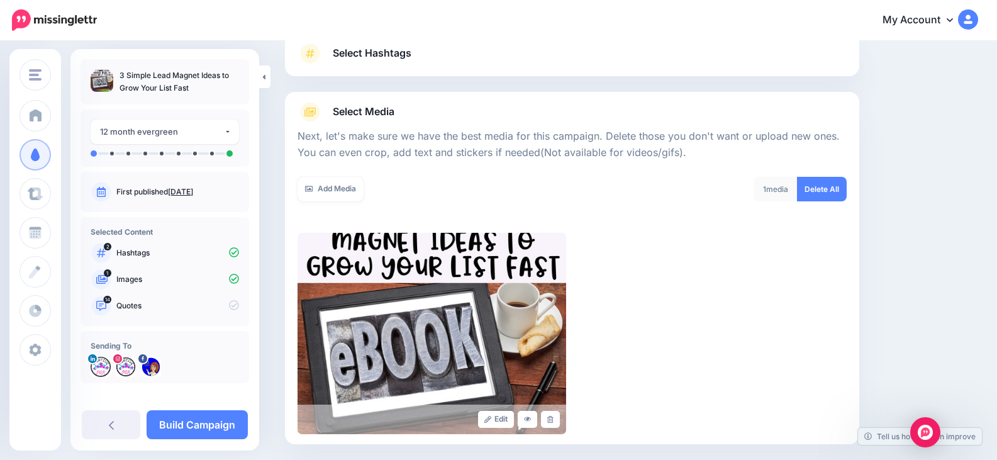
scroll to position [94, 0]
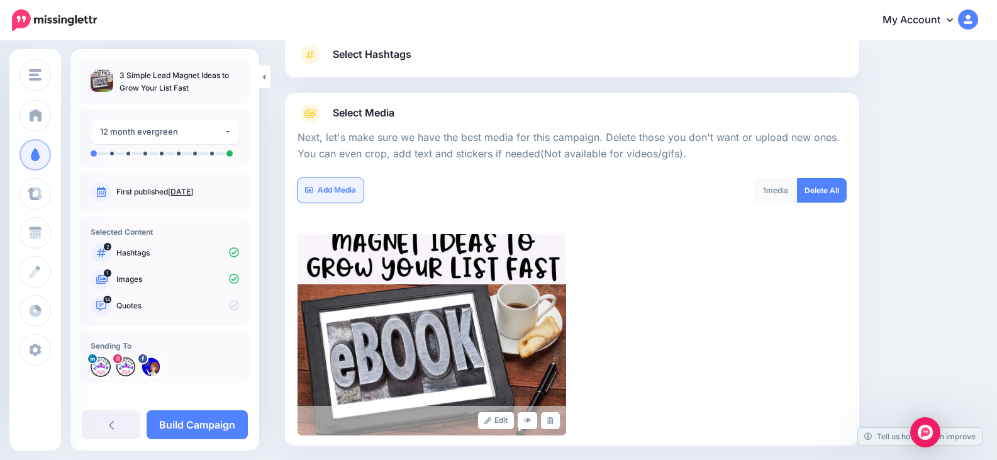
click at [334, 188] on link "Add Media" at bounding box center [331, 190] width 66 height 25
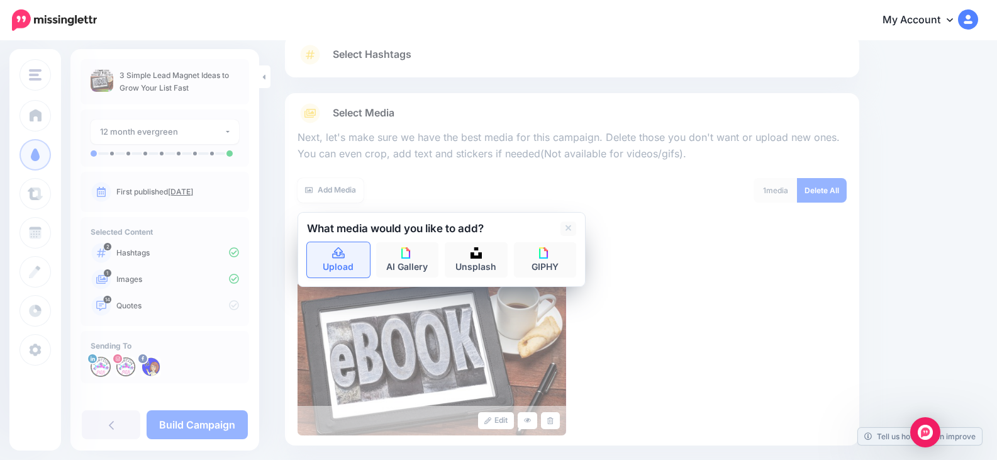
click at [344, 254] on icon at bounding box center [338, 252] width 13 height 11
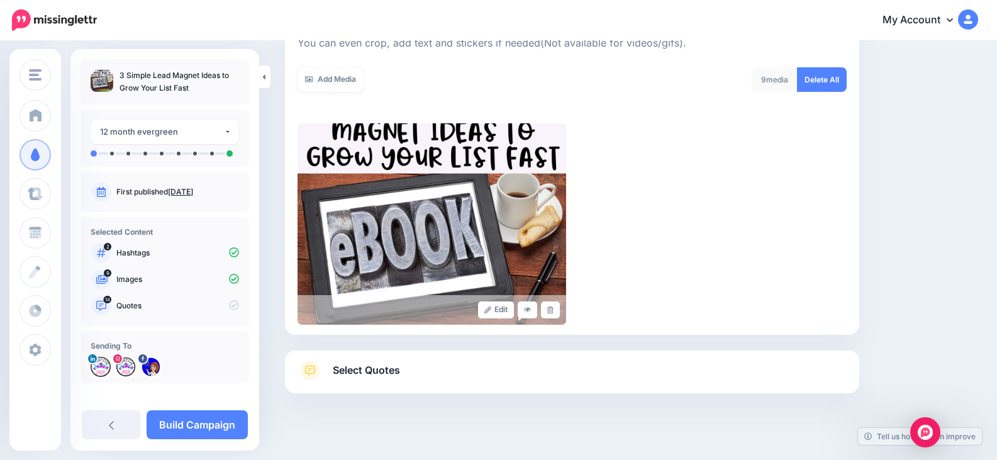
scroll to position [220, 0]
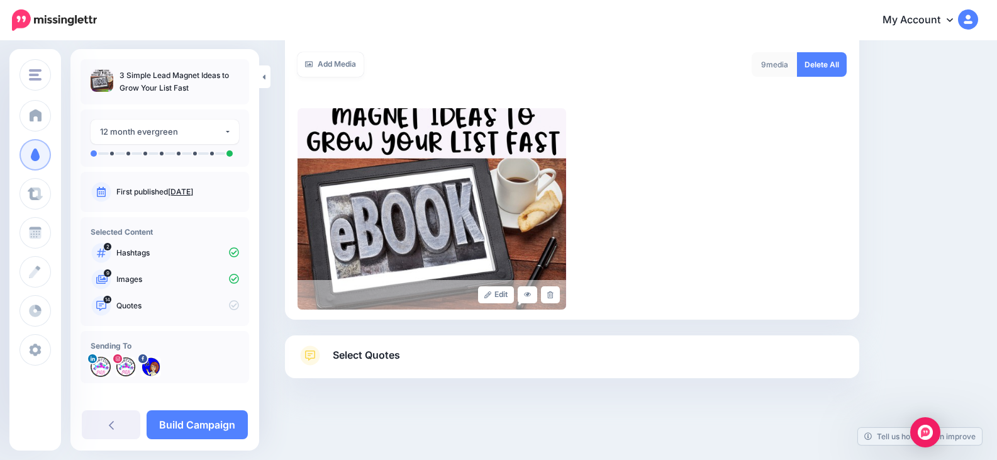
click at [388, 356] on span "Select Quotes" at bounding box center [366, 355] width 67 height 17
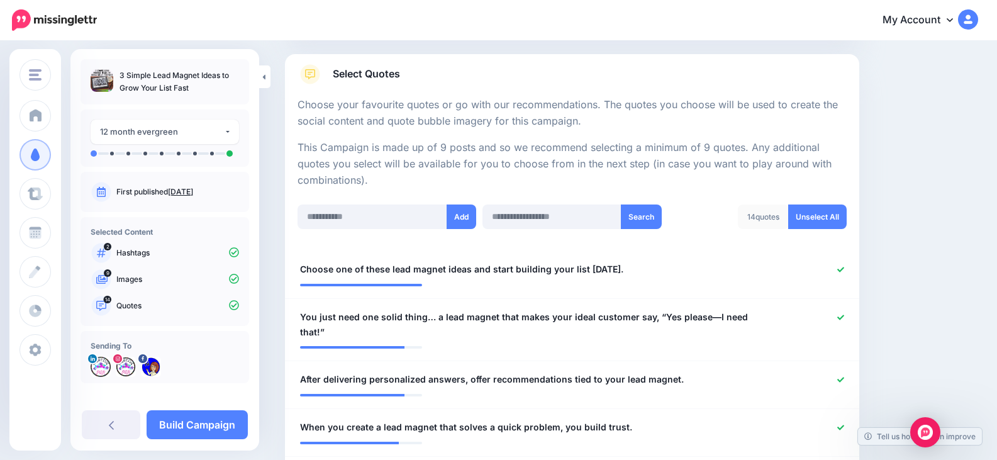
scroll to position [0, 0]
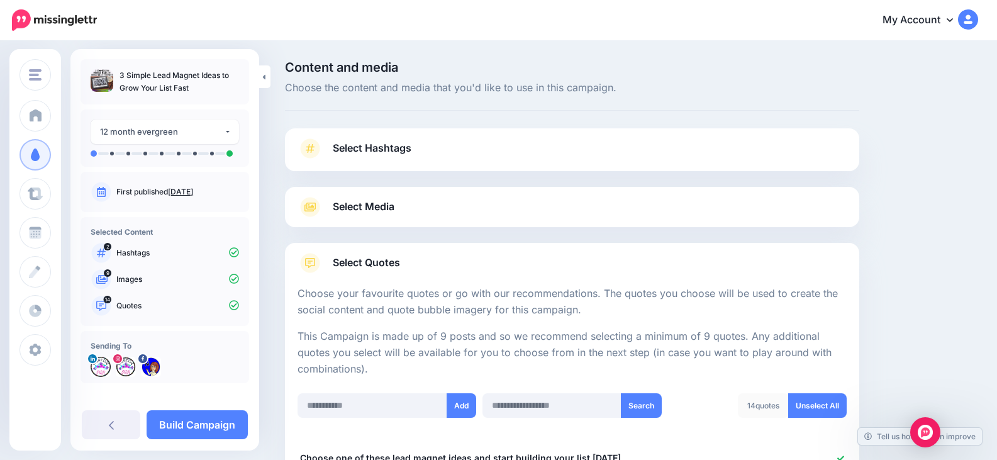
click at [372, 199] on span "Select Media" at bounding box center [364, 206] width 62 height 17
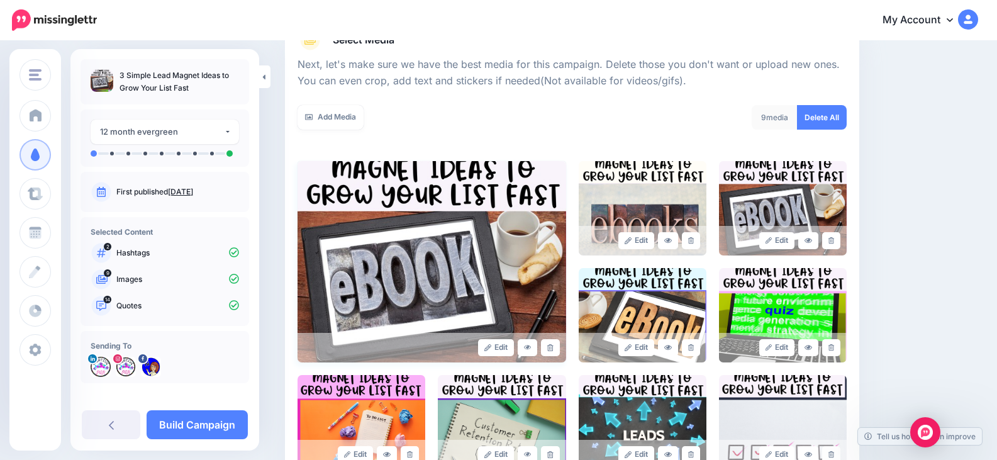
scroll to position [189, 0]
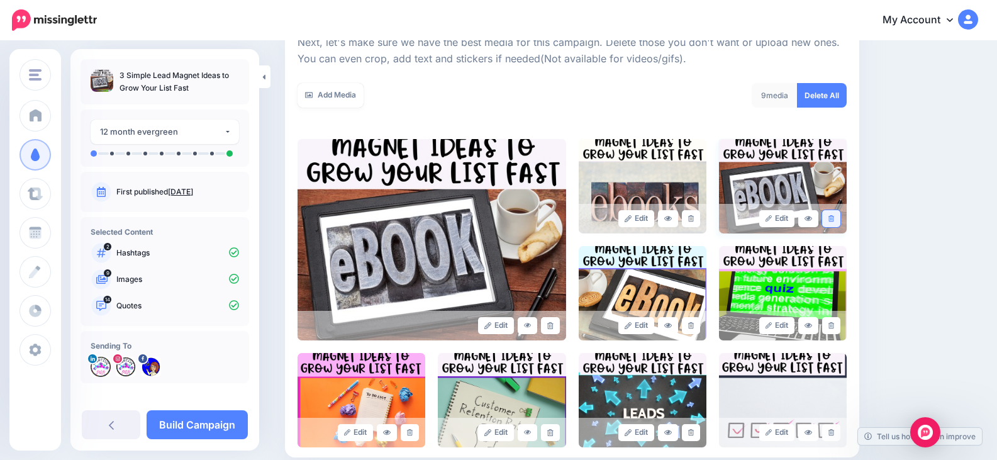
click at [834, 220] on icon at bounding box center [832, 218] width 6 height 7
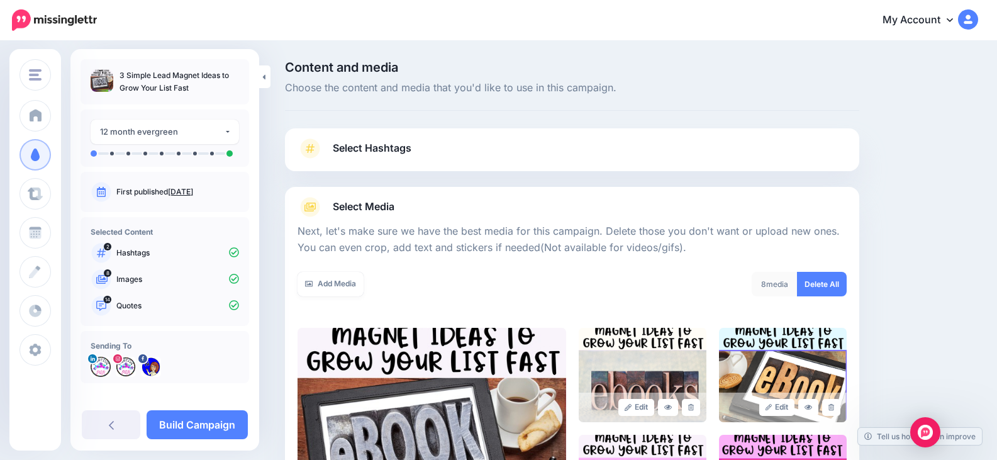
scroll to position [63, 0]
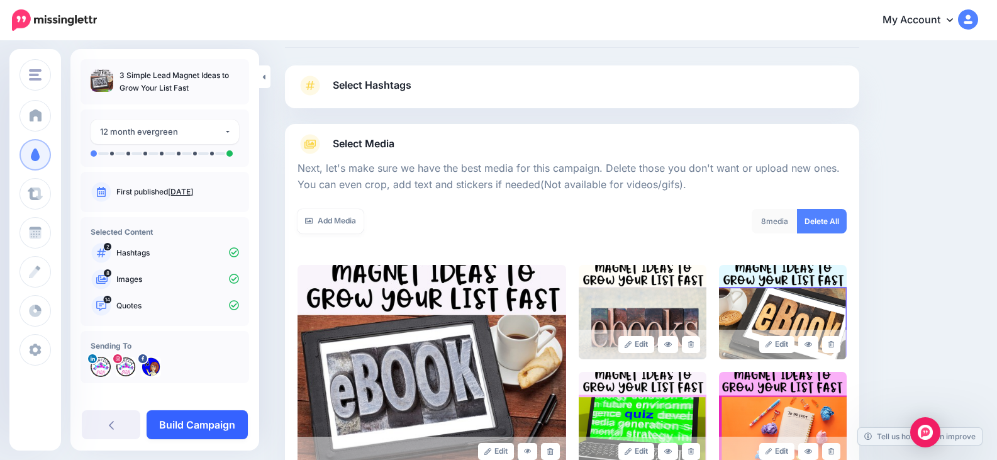
click at [201, 428] on link "Build Campaign" at bounding box center [197, 424] width 101 height 29
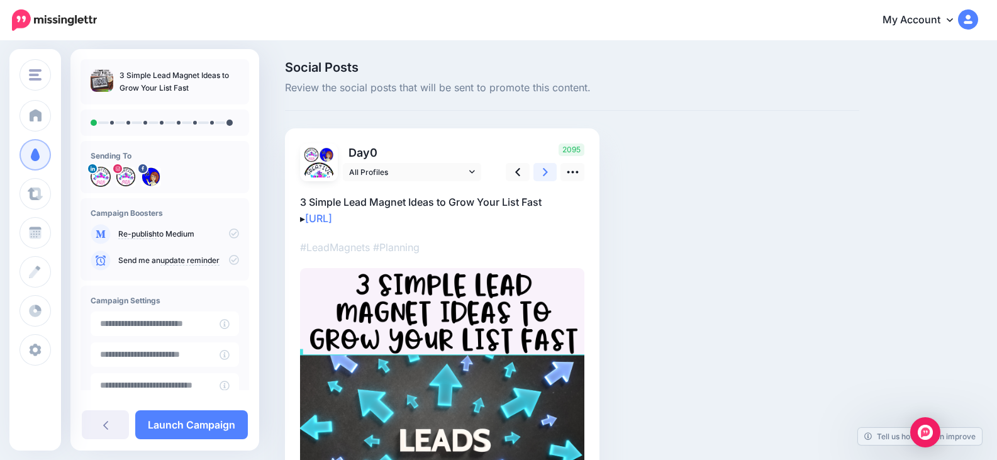
click at [546, 169] on icon at bounding box center [545, 171] width 5 height 13
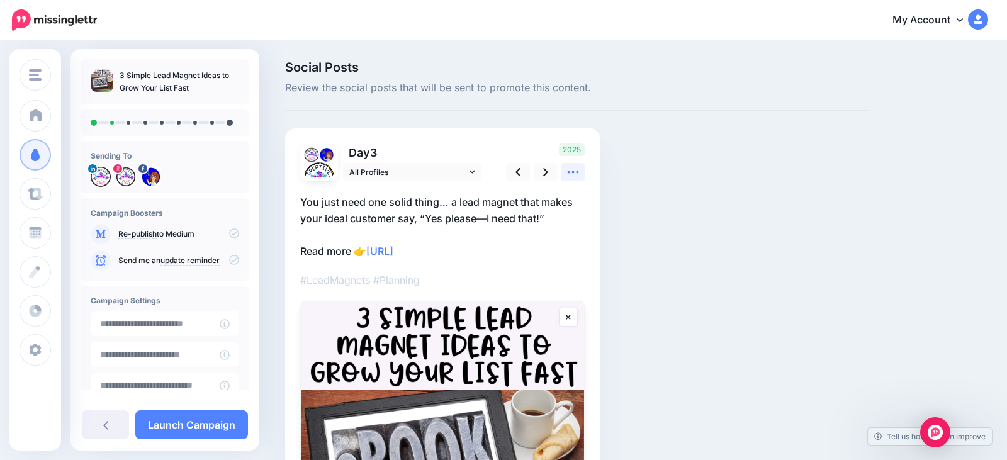
click at [578, 172] on icon at bounding box center [572, 172] width 11 height 3
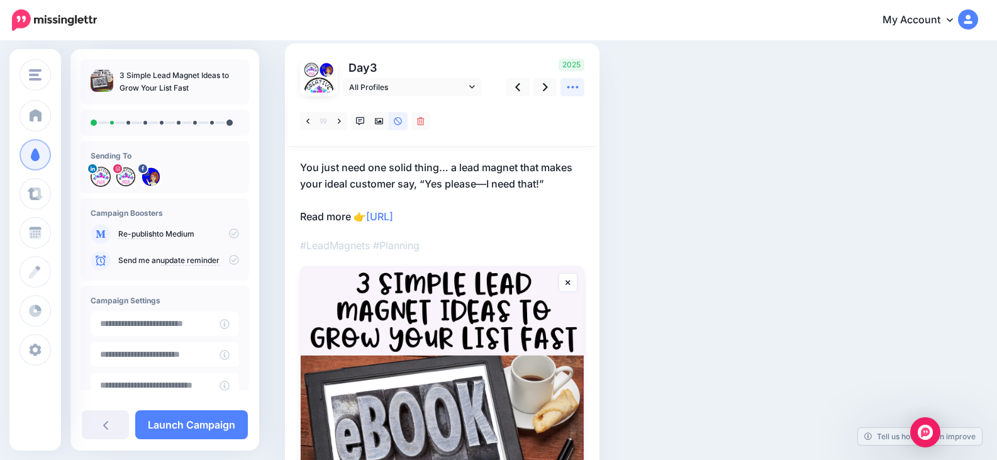
scroll to position [63, 0]
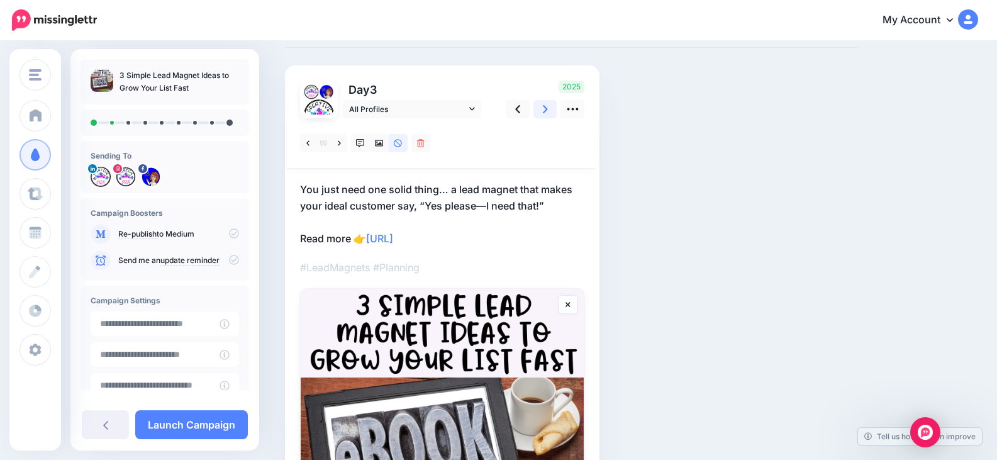
click at [546, 108] on icon at bounding box center [545, 109] width 5 height 13
click at [377, 143] on icon at bounding box center [379, 143] width 9 height 9
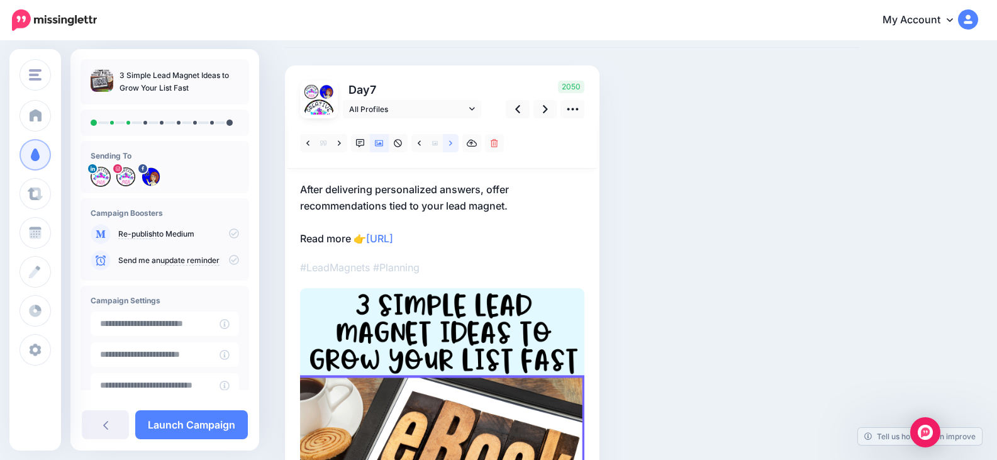
click at [449, 145] on link at bounding box center [451, 143] width 16 height 18
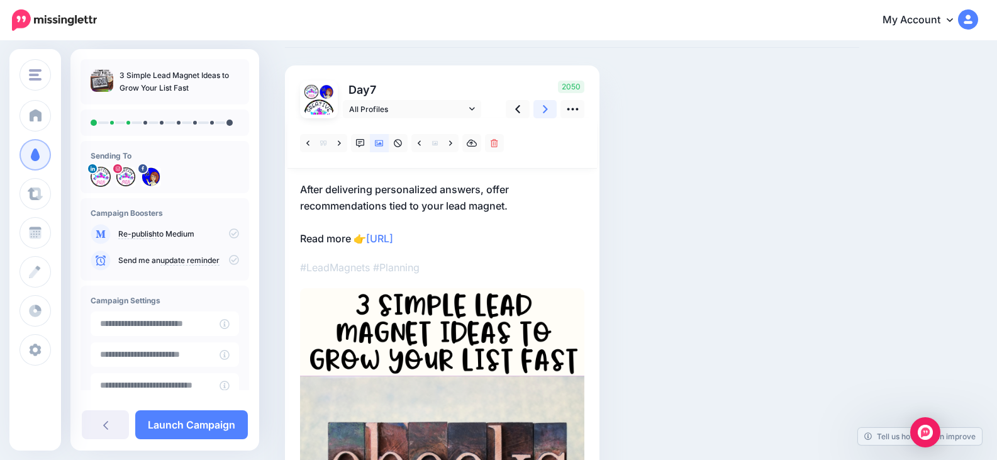
click at [544, 109] on icon at bounding box center [545, 109] width 5 height 13
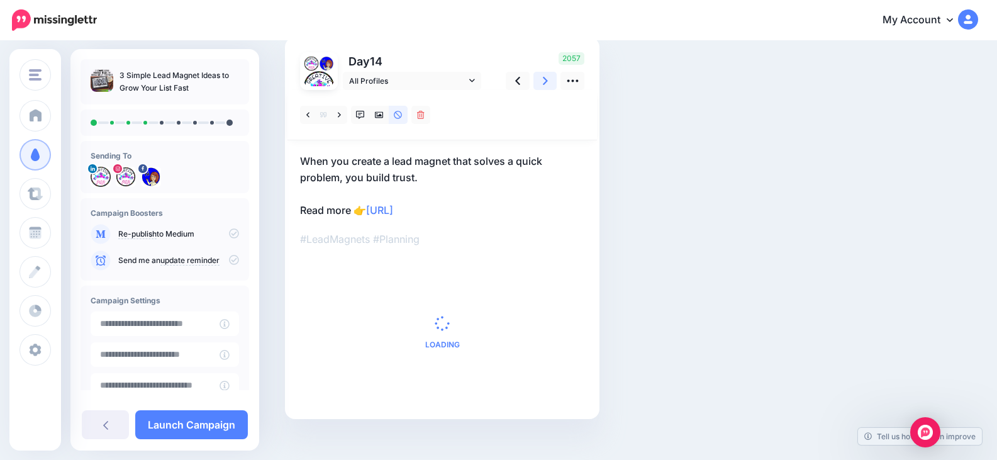
scroll to position [107, 0]
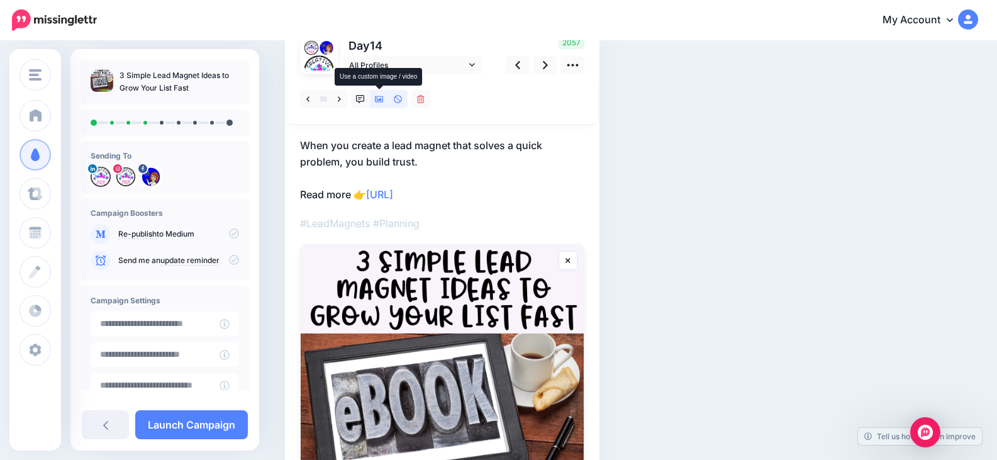
click at [376, 93] on link at bounding box center [379, 99] width 19 height 18
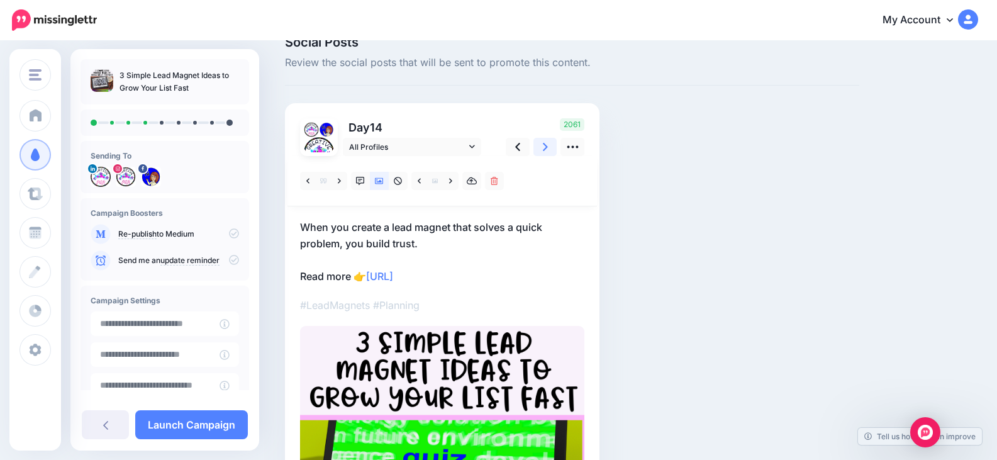
scroll to position [0, 0]
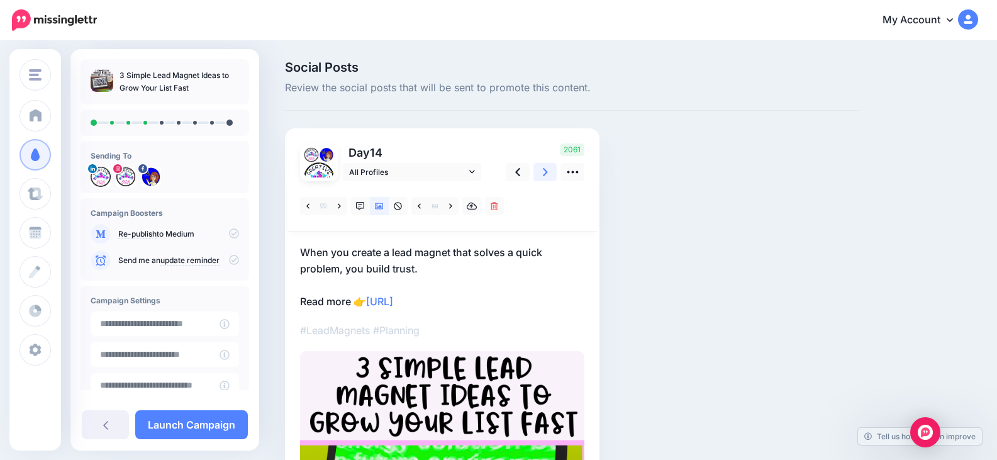
click at [543, 170] on icon at bounding box center [545, 171] width 5 height 13
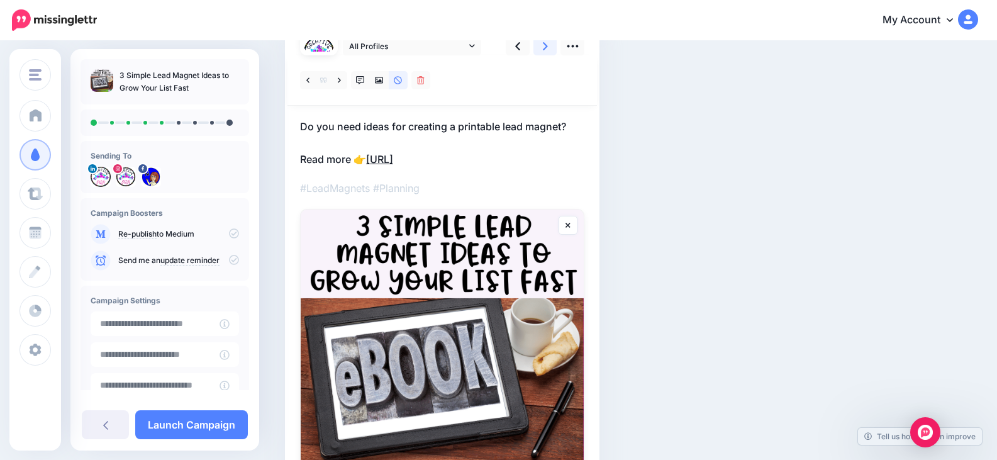
scroll to position [63, 0]
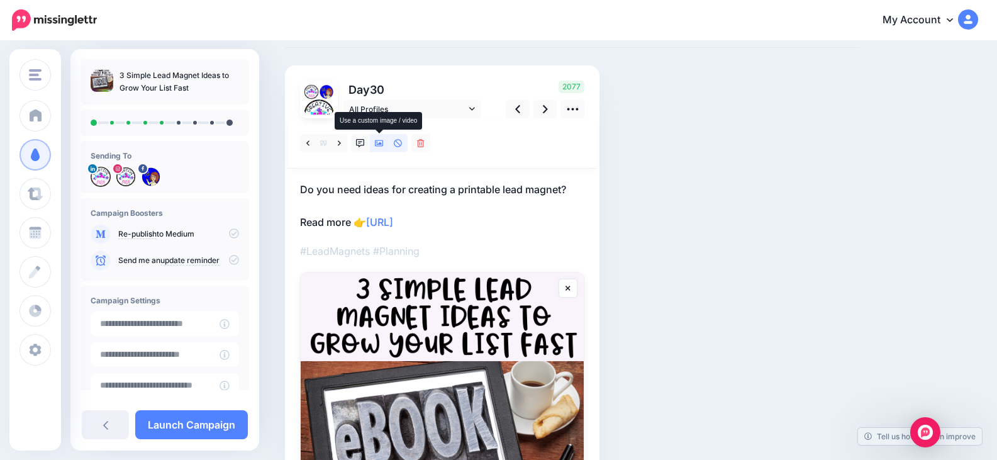
click at [382, 139] on icon at bounding box center [379, 143] width 9 height 9
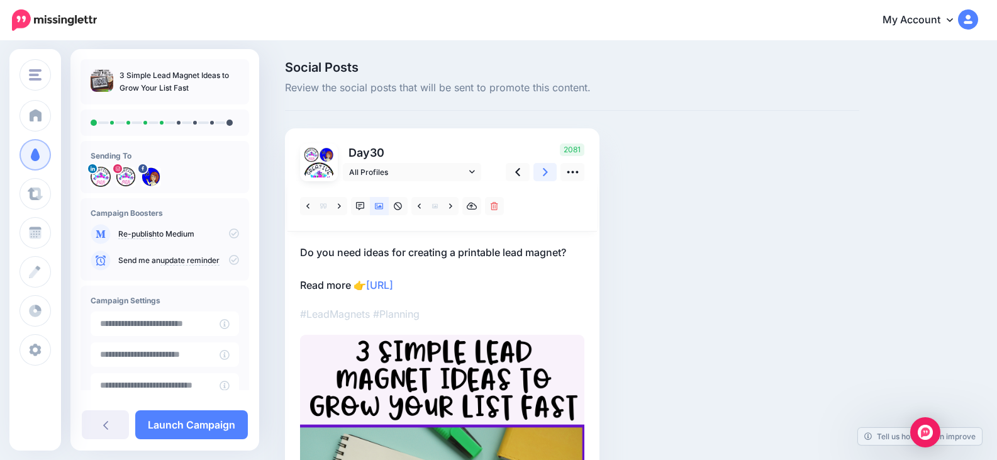
click at [546, 174] on icon at bounding box center [545, 172] width 5 height 8
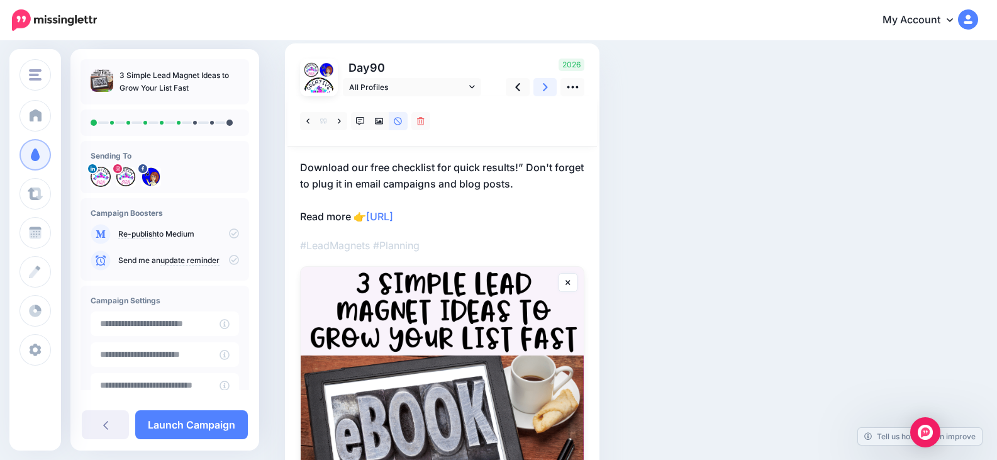
scroll to position [63, 0]
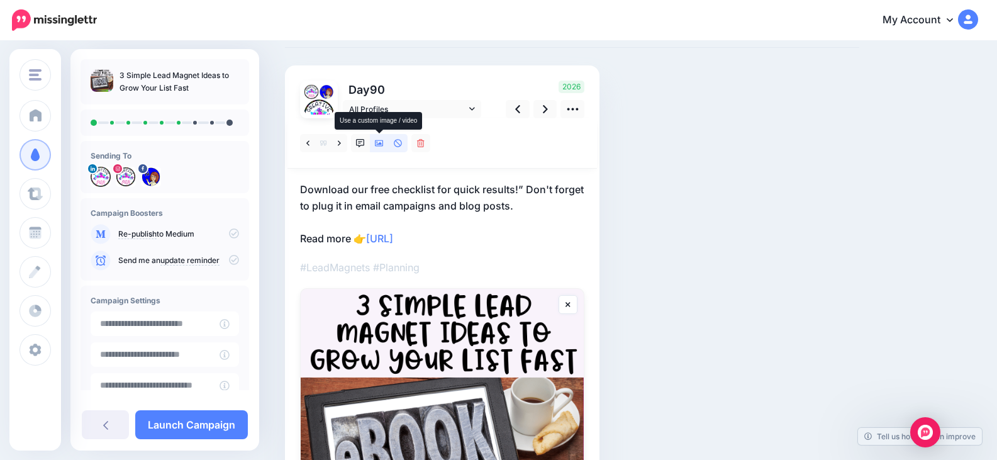
click at [384, 138] on link at bounding box center [379, 143] width 19 height 18
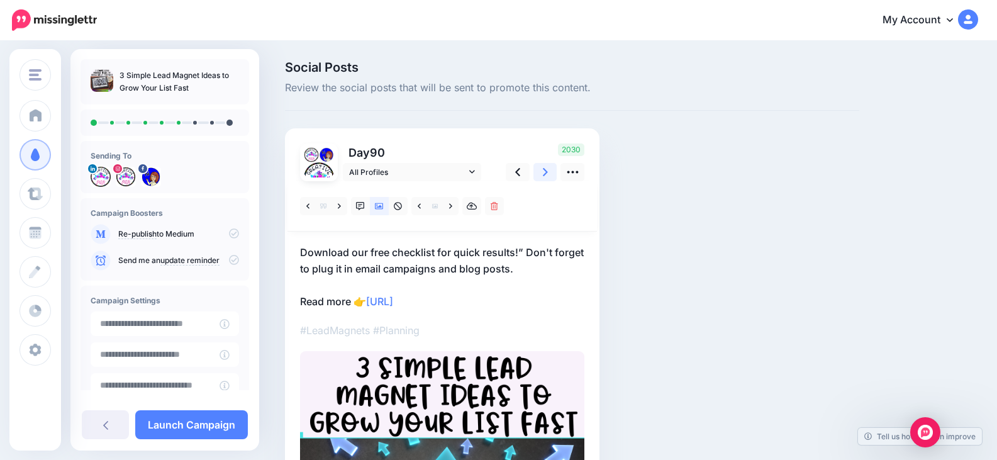
click at [544, 171] on icon at bounding box center [545, 171] width 5 height 13
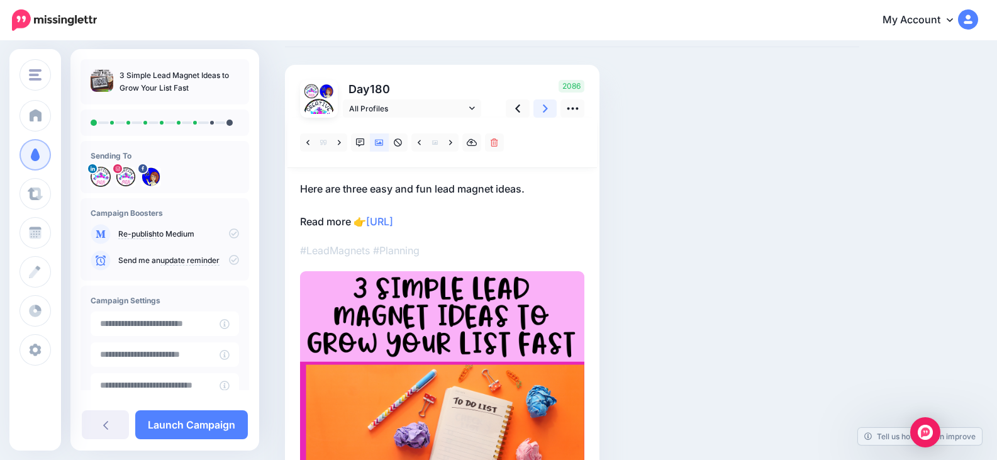
scroll to position [63, 0]
click at [517, 112] on icon at bounding box center [517, 109] width 5 height 13
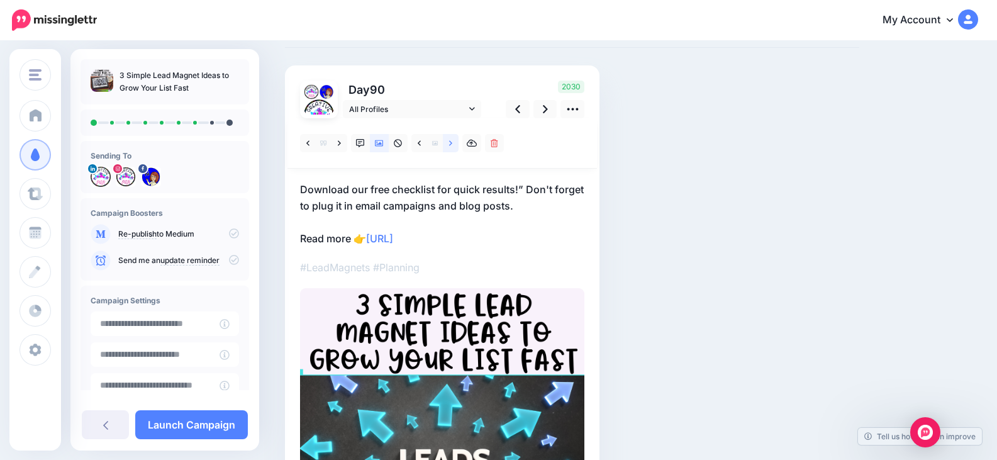
click at [451, 143] on icon at bounding box center [450, 143] width 3 height 9
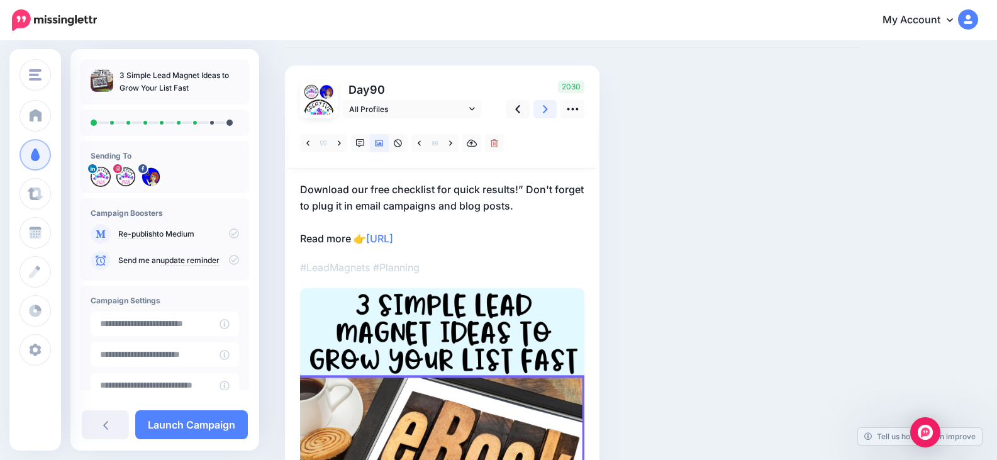
click at [545, 109] on icon at bounding box center [545, 109] width 5 height 13
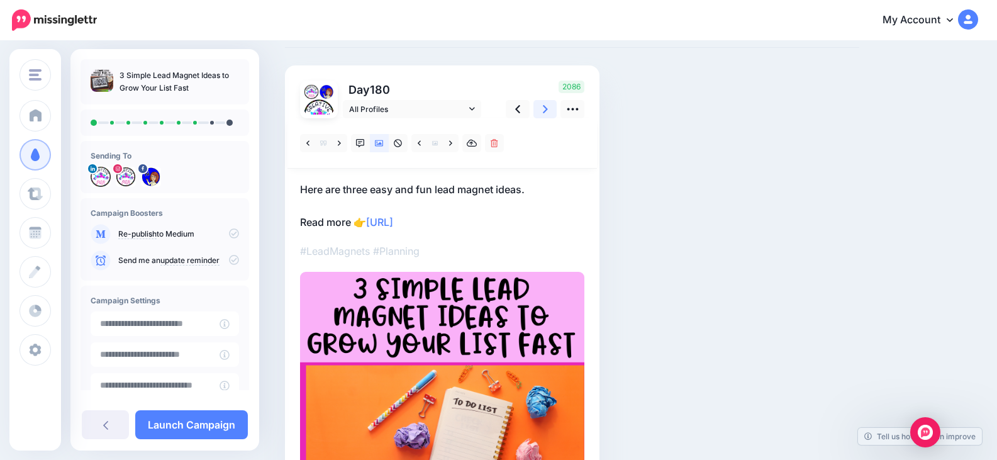
click at [545, 109] on icon at bounding box center [545, 109] width 5 height 13
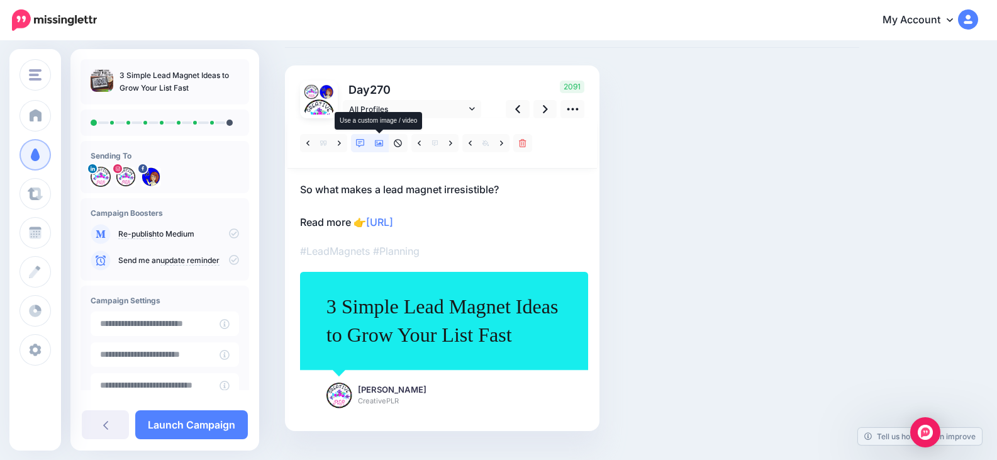
click at [380, 142] on icon at bounding box center [379, 143] width 9 height 9
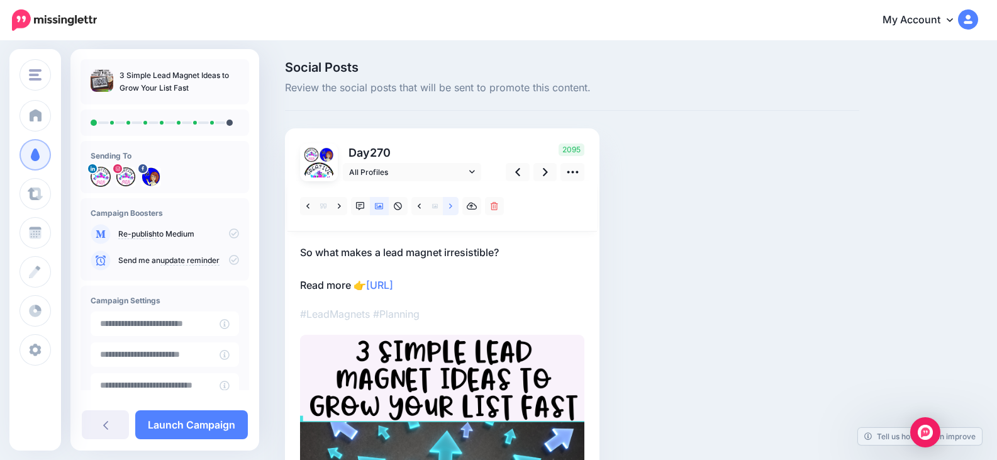
click at [451, 206] on icon at bounding box center [450, 205] width 3 height 5
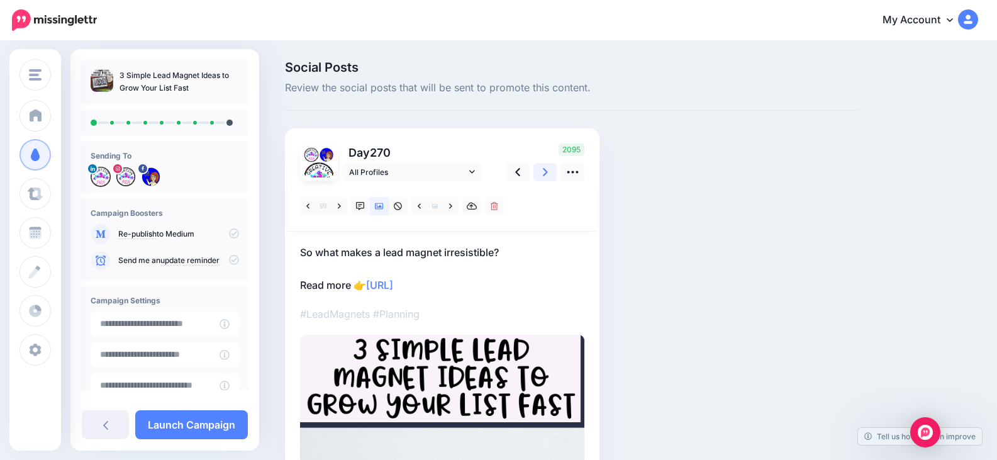
click at [546, 177] on icon at bounding box center [545, 171] width 5 height 13
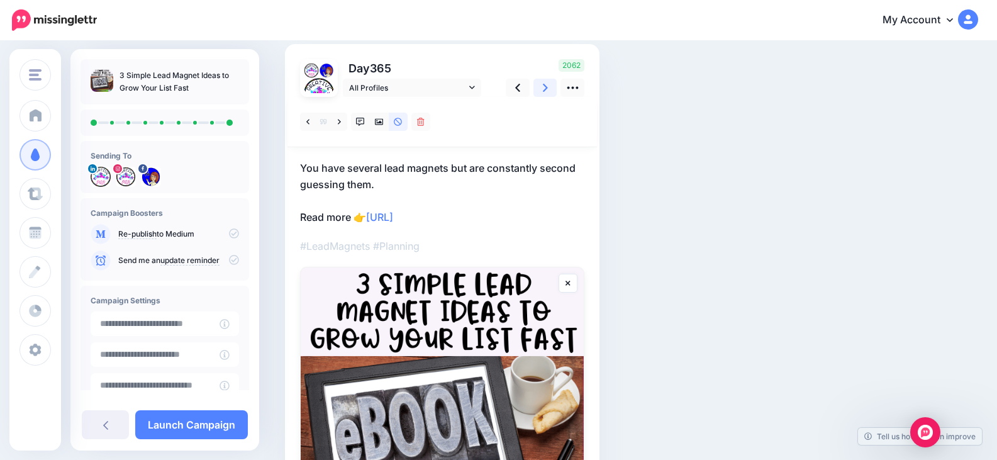
scroll to position [63, 0]
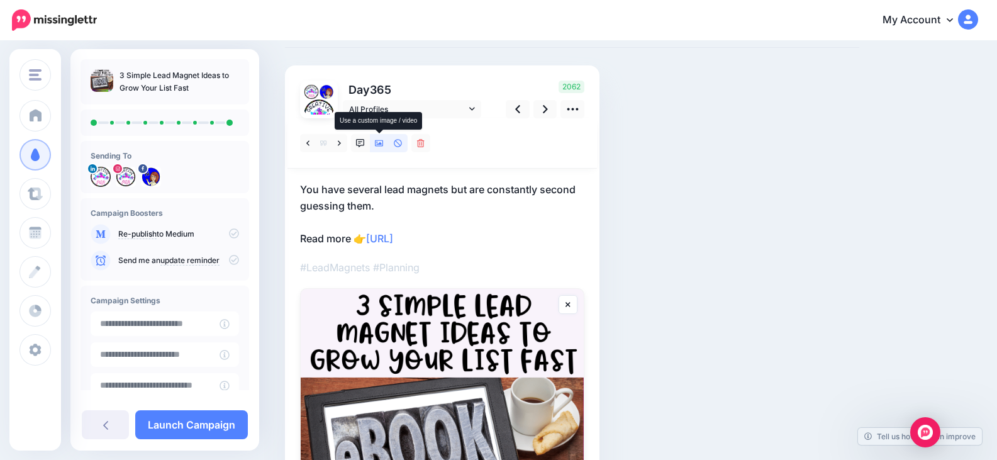
click at [381, 143] on icon at bounding box center [379, 143] width 9 height 6
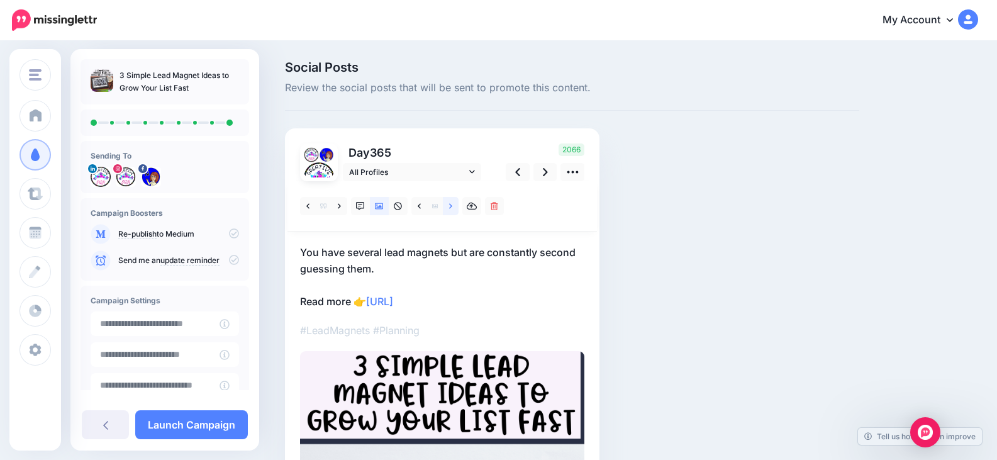
click at [451, 205] on icon at bounding box center [450, 206] width 3 height 9
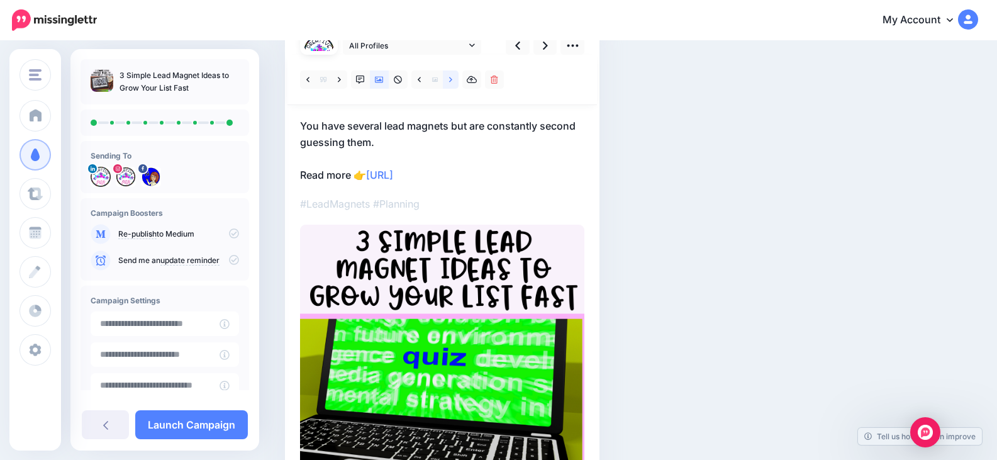
scroll to position [126, 0]
click at [448, 81] on link at bounding box center [451, 80] width 16 height 18
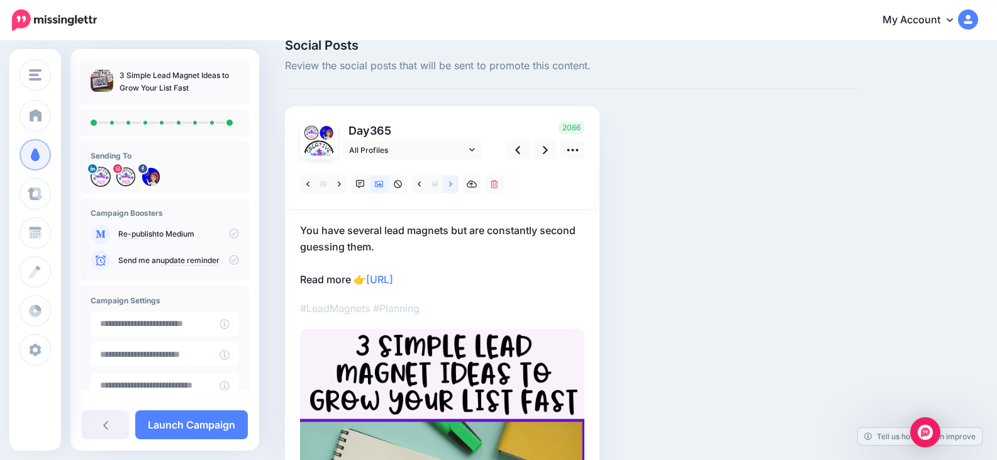
scroll to position [0, 0]
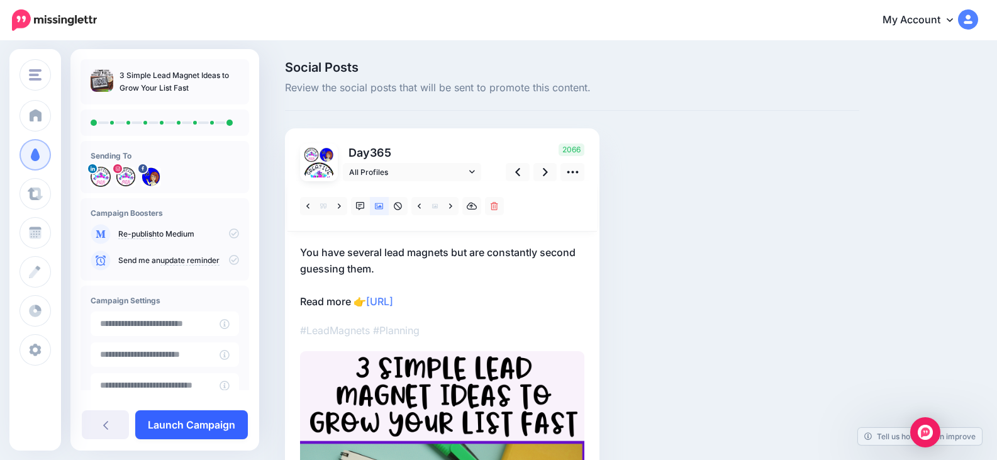
click at [223, 418] on link "Launch Campaign" at bounding box center [191, 424] width 113 height 29
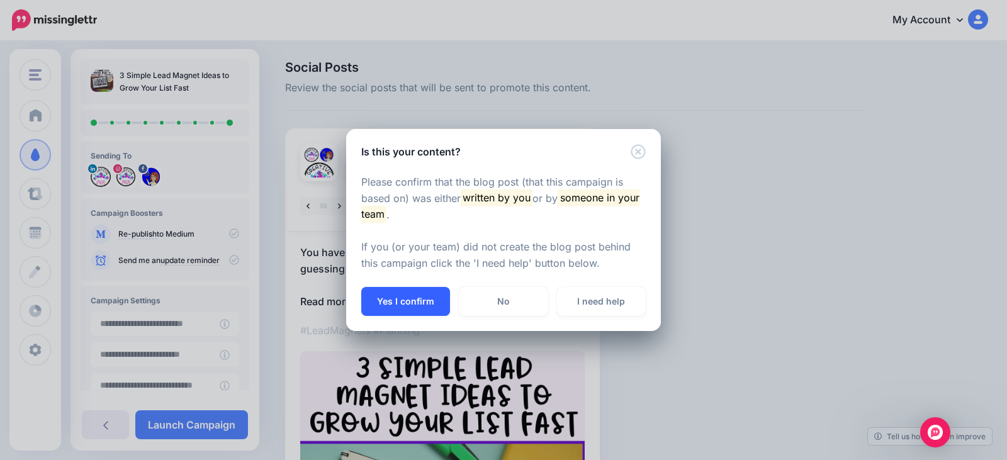
click at [410, 300] on button "Yes I confirm" at bounding box center [405, 301] width 89 height 29
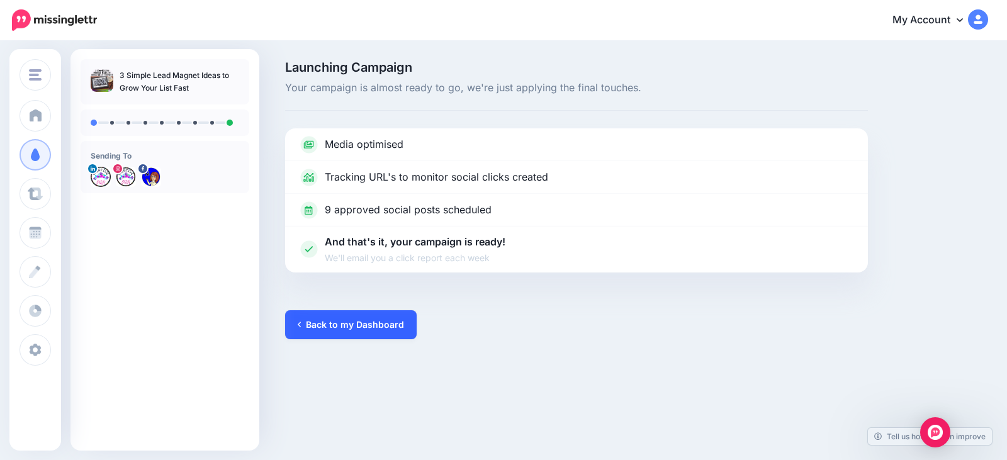
click at [372, 326] on link "Back to my Dashboard" at bounding box center [351, 324] width 132 height 29
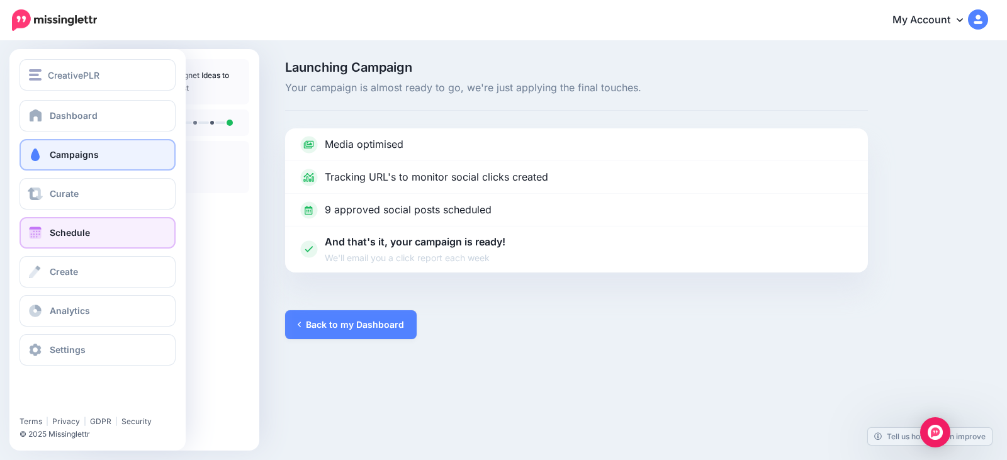
click at [40, 230] on span at bounding box center [35, 233] width 16 height 13
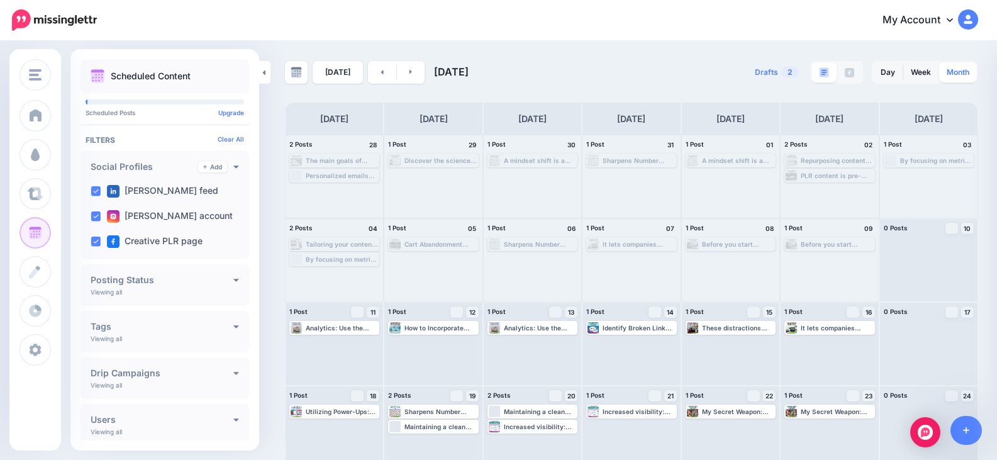
click at [970, 75] on link "Month" at bounding box center [959, 72] width 38 height 20
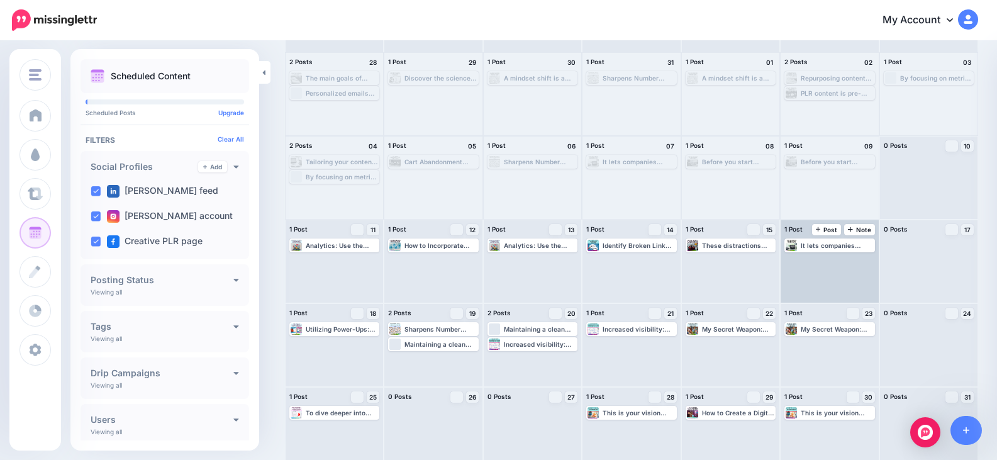
scroll to position [93, 0]
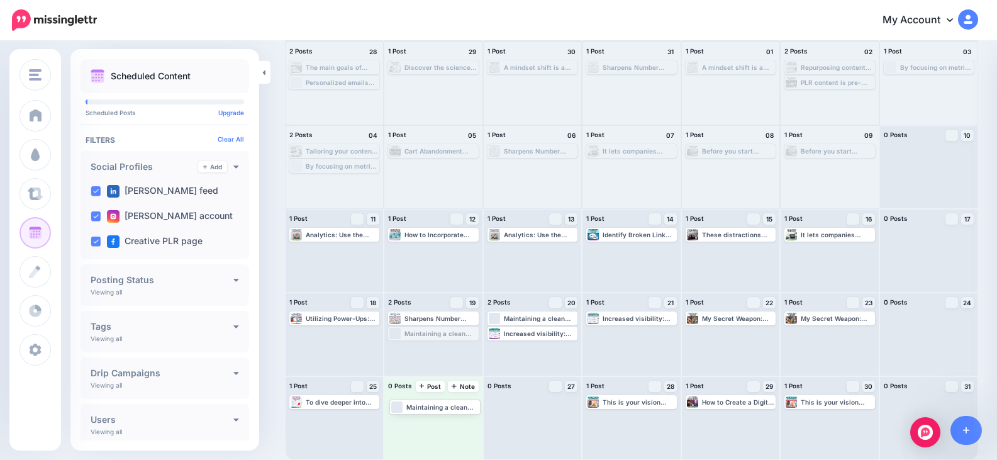
drag, startPoint x: 457, startPoint y: 331, endPoint x: 457, endPoint y: 405, distance: 73.6
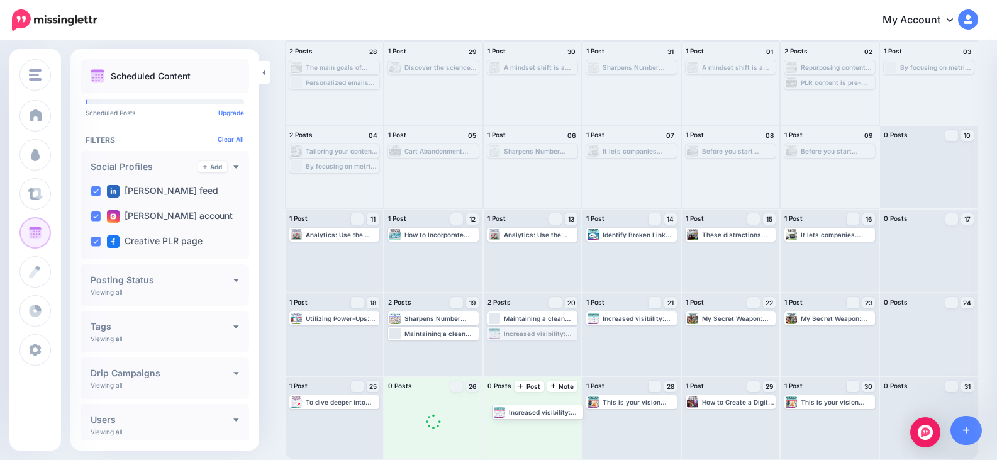
drag, startPoint x: 546, startPoint y: 328, endPoint x: 547, endPoint y: 401, distance: 73.0
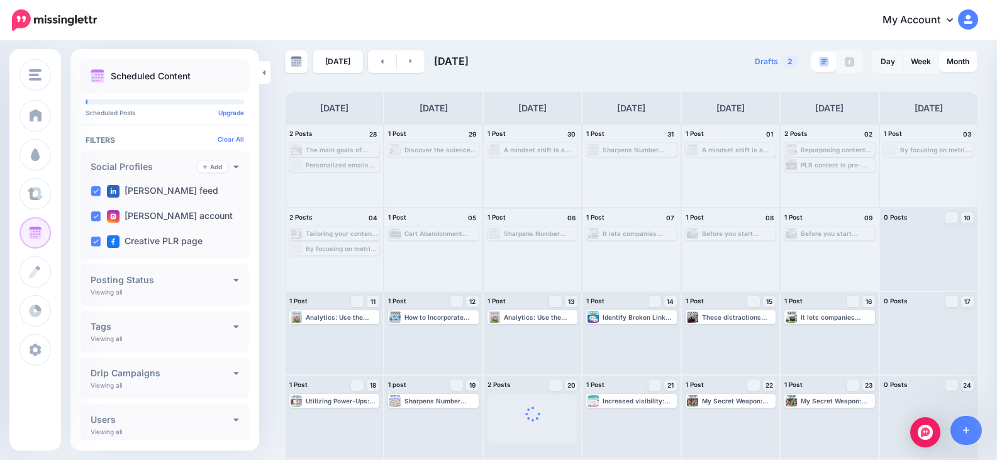
scroll to position [0, 0]
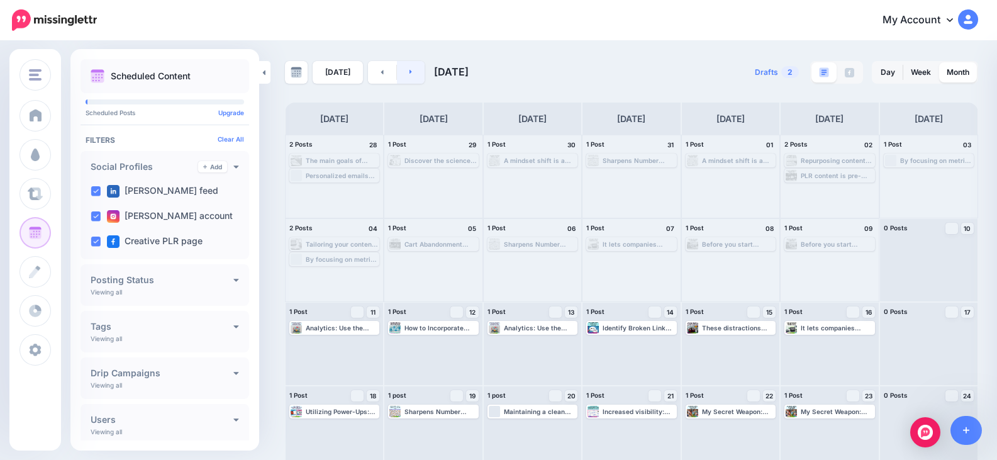
click at [412, 69] on link at bounding box center [411, 72] width 28 height 23
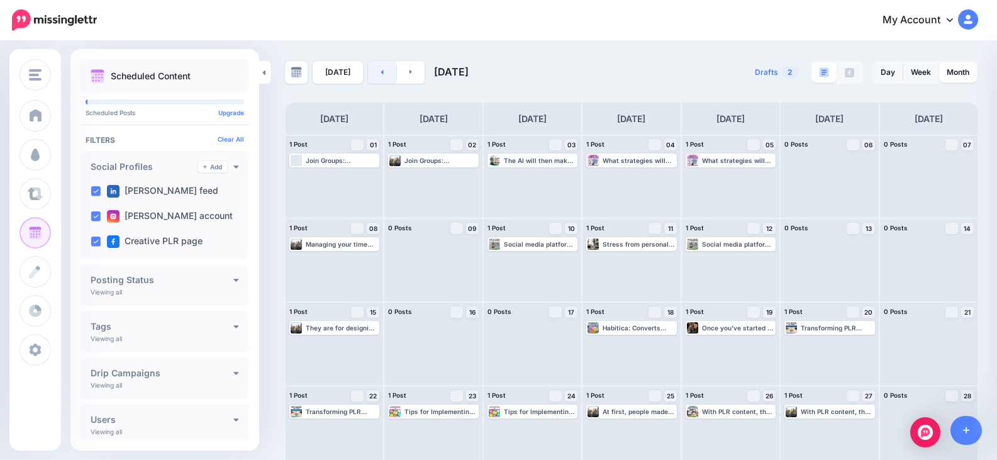
click at [381, 72] on icon at bounding box center [382, 72] width 3 height 4
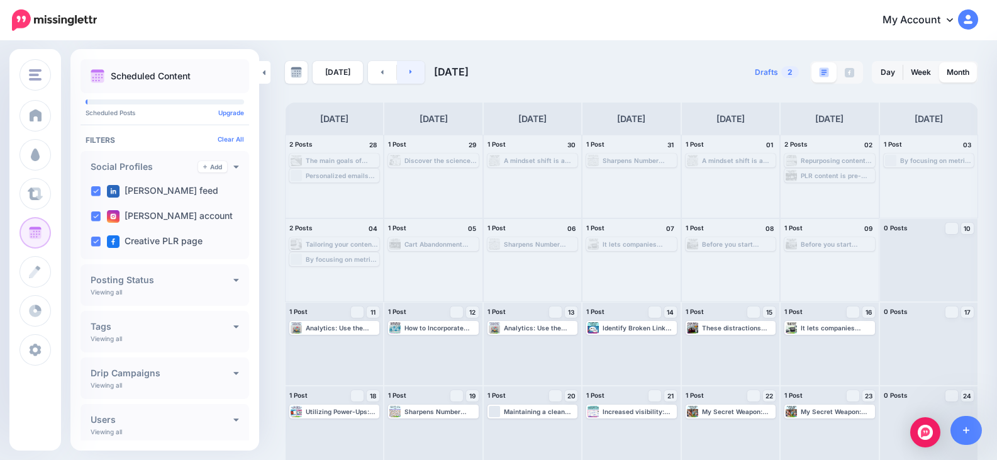
click at [408, 65] on link at bounding box center [411, 72] width 28 height 23
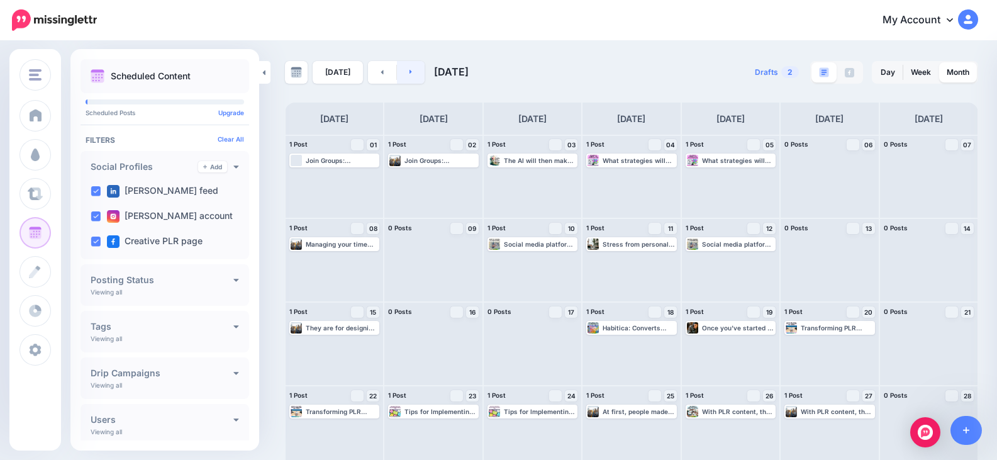
click at [412, 74] on link at bounding box center [411, 72] width 28 height 23
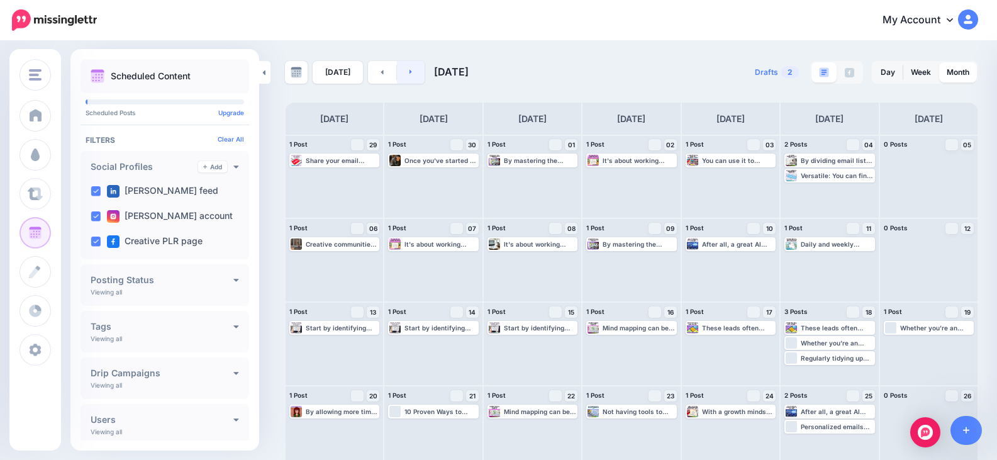
click at [417, 69] on link at bounding box center [411, 72] width 28 height 23
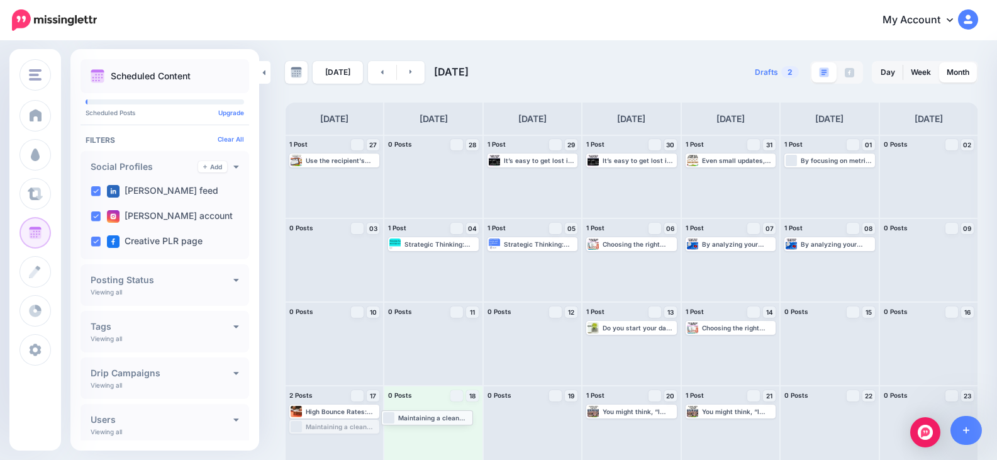
drag, startPoint x: 367, startPoint y: 424, endPoint x: 459, endPoint y: 415, distance: 92.4
click at [407, 76] on link at bounding box center [411, 72] width 28 height 23
